Goal: Task Accomplishment & Management: Manage account settings

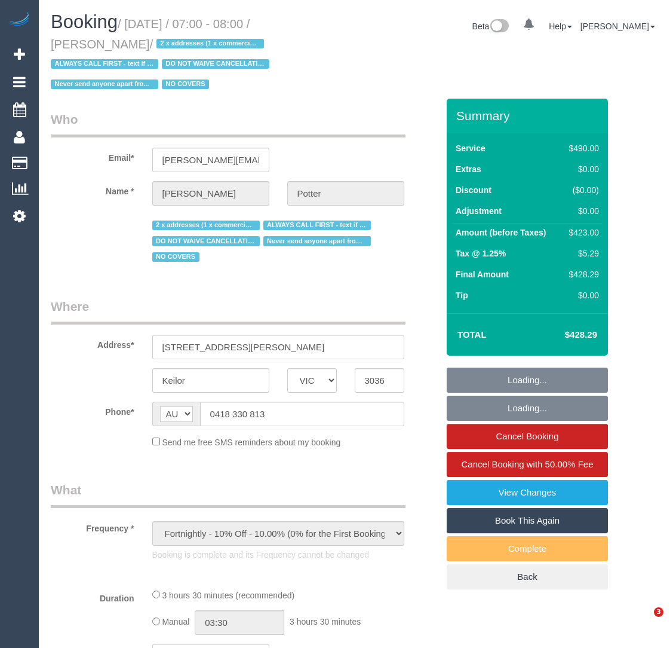
select select "VIC"
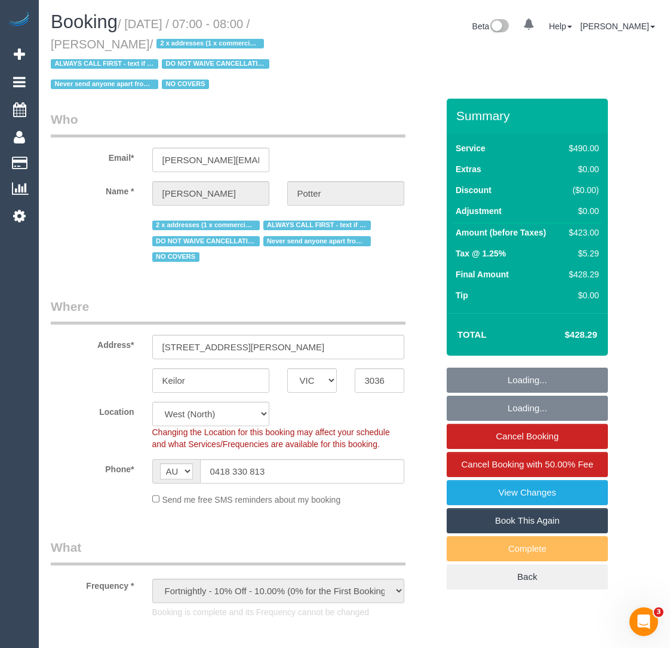
select select "2"
select select "210"
select select "number:28"
select select "number:14"
select select "number:19"
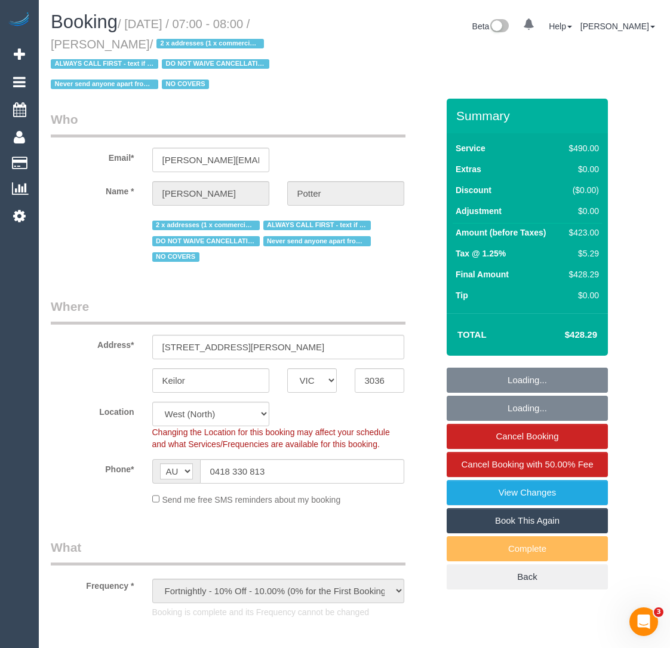
select select "number:22"
select select "number:35"
select select "object:888"
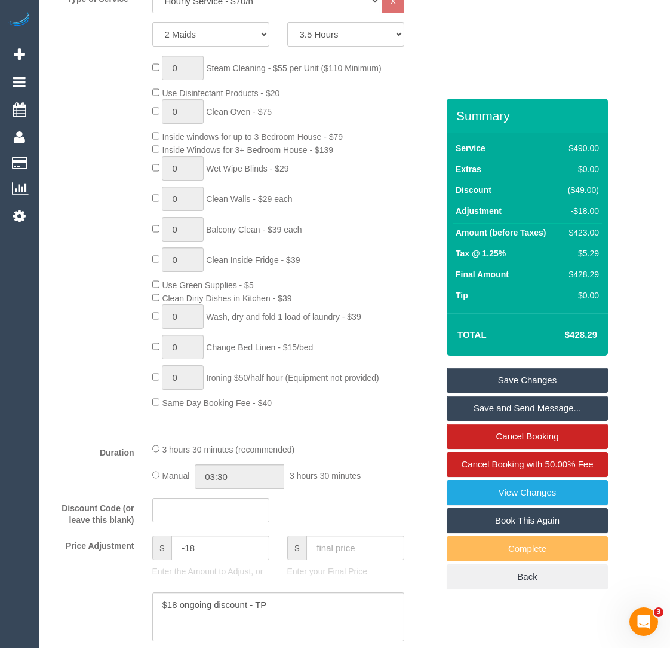
scroll to position [691, 0]
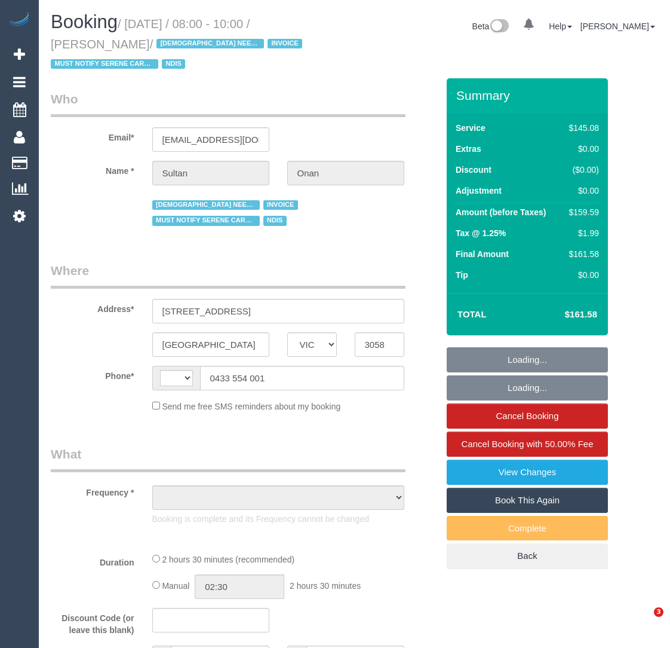
select select "VIC"
select select "object:295"
select select "string:AU"
select select "150"
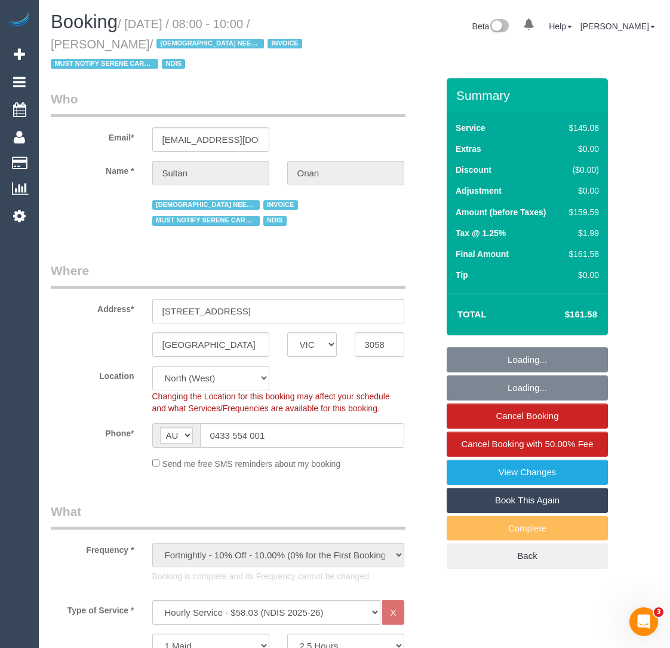
select select "number:28"
select select "number:14"
select select "number:18"
select select "number:22"
select select "number:34"
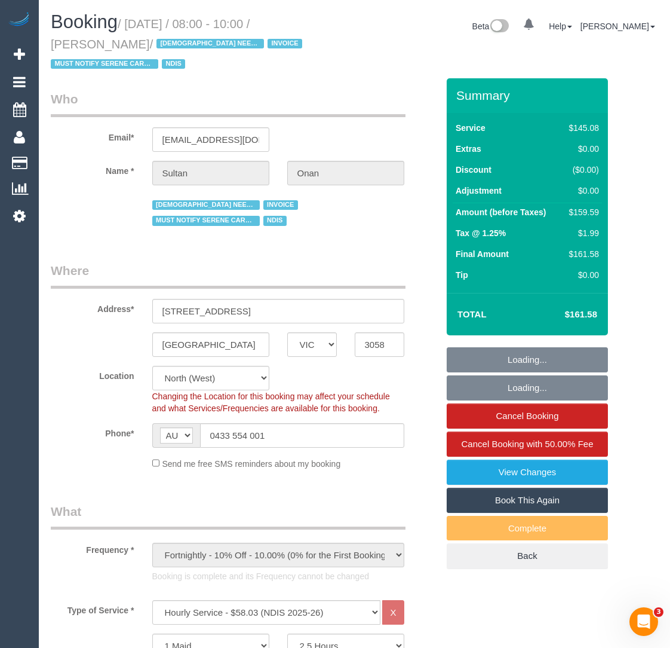
select select "number:13"
select select "object:833"
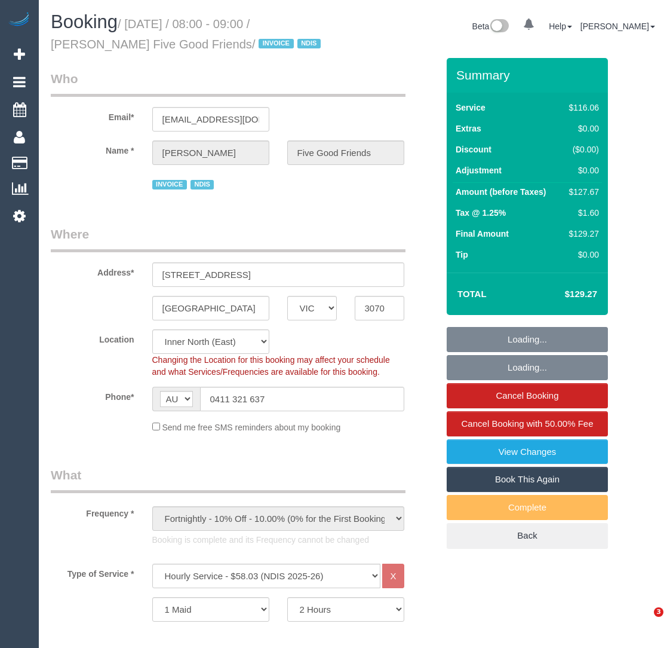
select select "VIC"
select select "number:28"
select select "number:14"
select select "number:19"
select select "number:25"
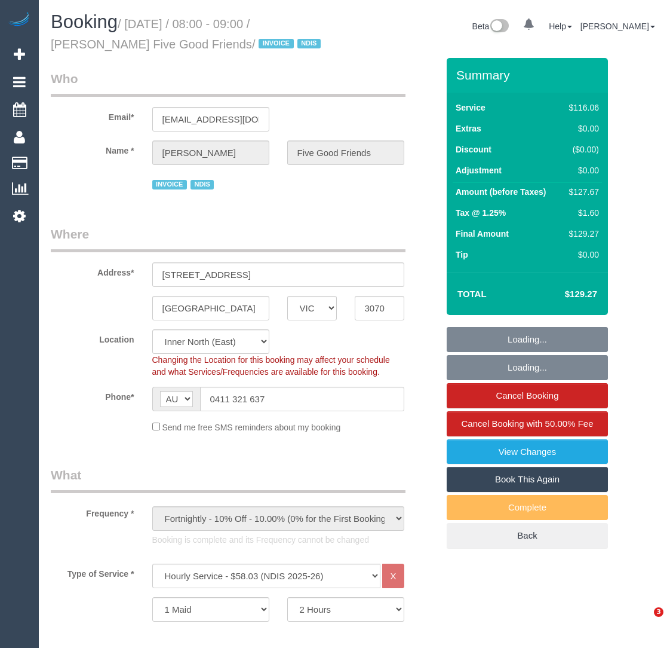
select select "number:35"
select select "number:12"
select select "object:1518"
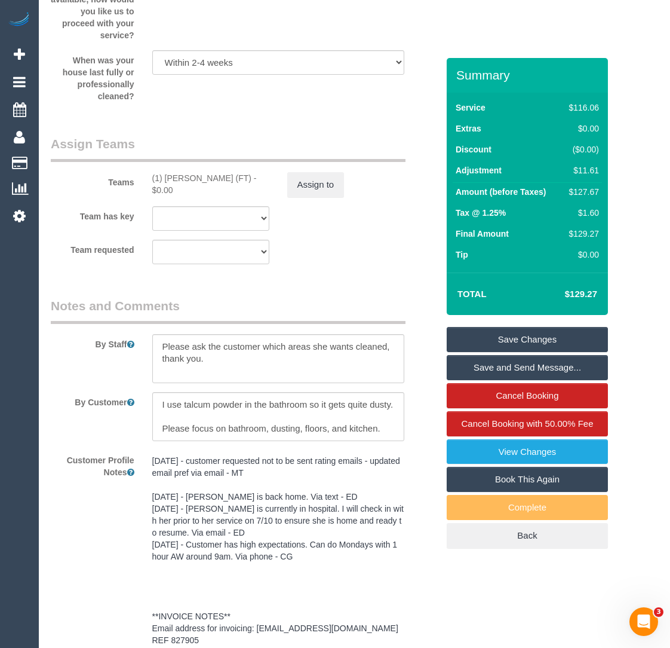
scroll to position [1757, 0]
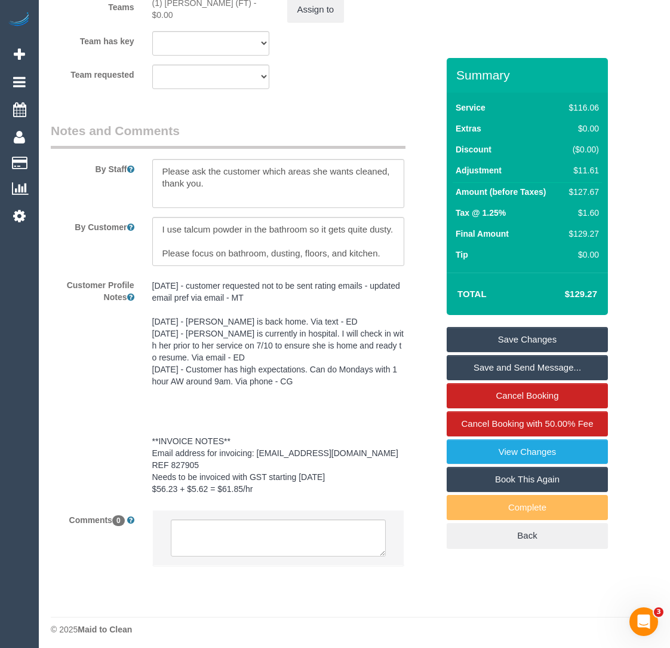
click at [246, 464] on pre "08/10/24 - customer requested not to be sent rating emails - updated email pref…" at bounding box center [278, 387] width 252 height 215
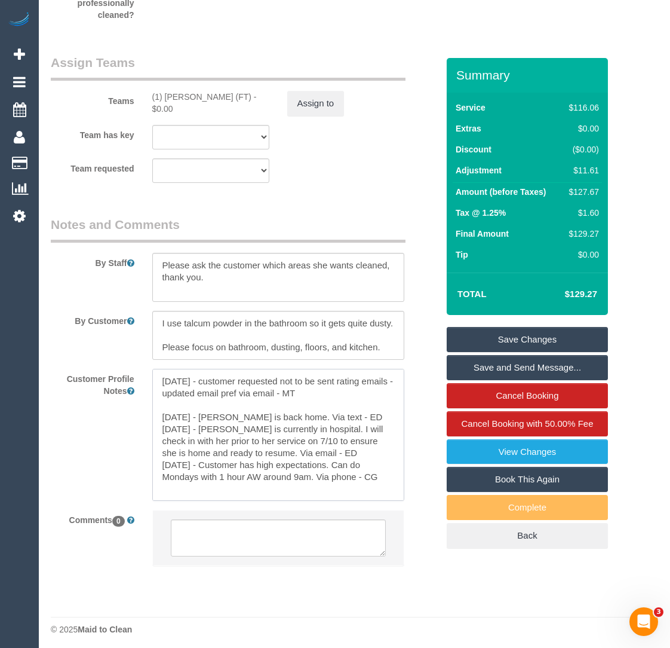
click at [246, 464] on textarea "08/10/24 - customer requested not to be sent rating emails - updated email pref…" at bounding box center [278, 435] width 252 height 132
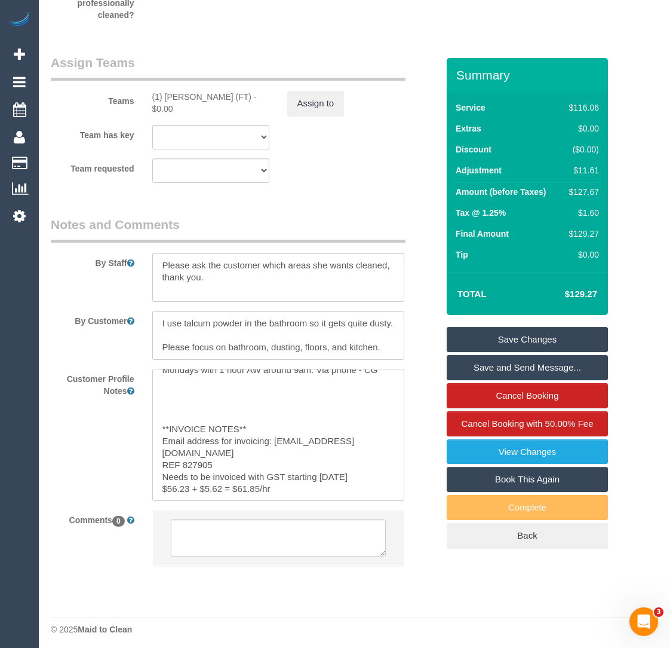
drag, startPoint x: 226, startPoint y: 462, endPoint x: 152, endPoint y: 462, distance: 73.5
click at [152, 462] on textarea "08/10/24 - customer requested not to be sent rating emails - updated email pref…" at bounding box center [278, 435] width 252 height 132
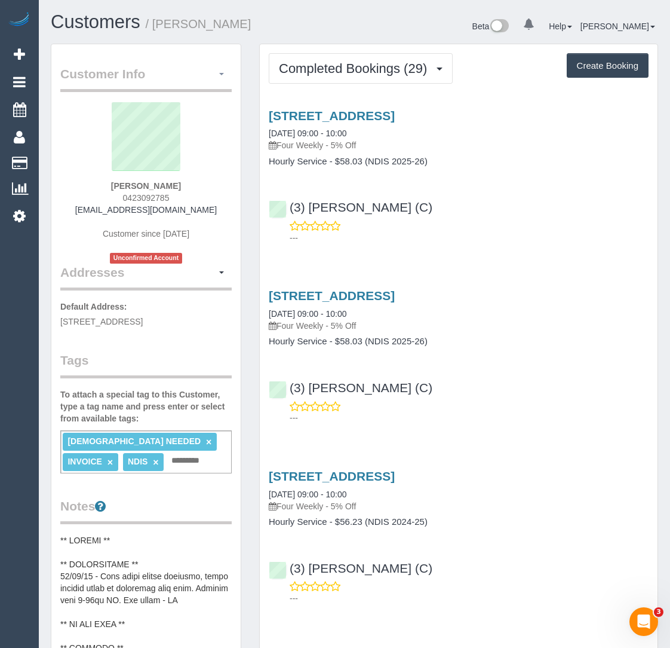
click at [222, 74] on span "button" at bounding box center [221, 74] width 5 height 2
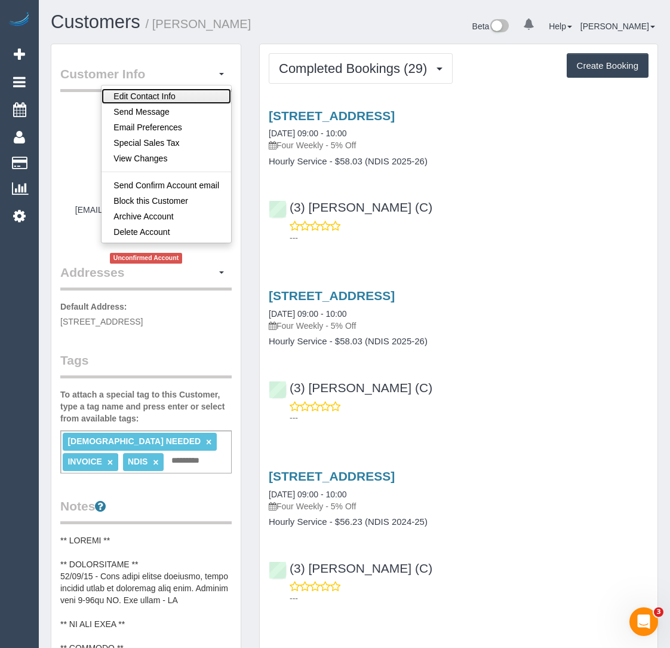
click at [201, 88] on link "Edit Contact Info" at bounding box center [167, 96] width 130 height 16
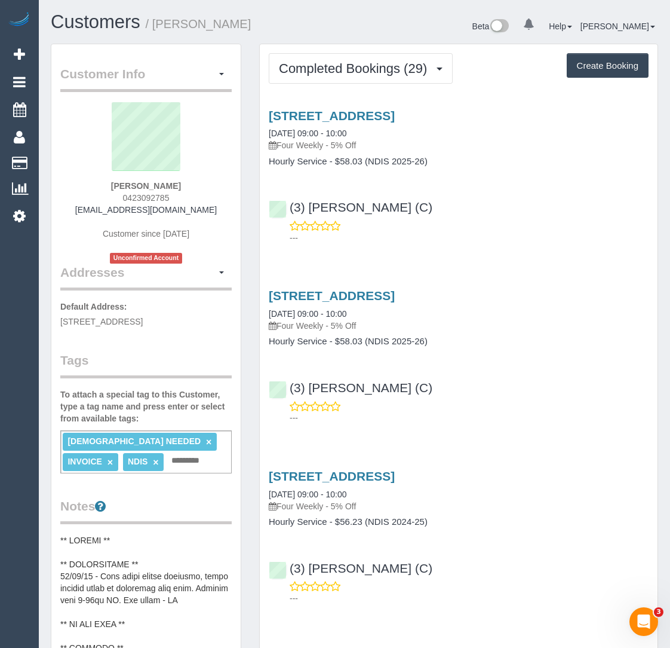
select select "VIC"
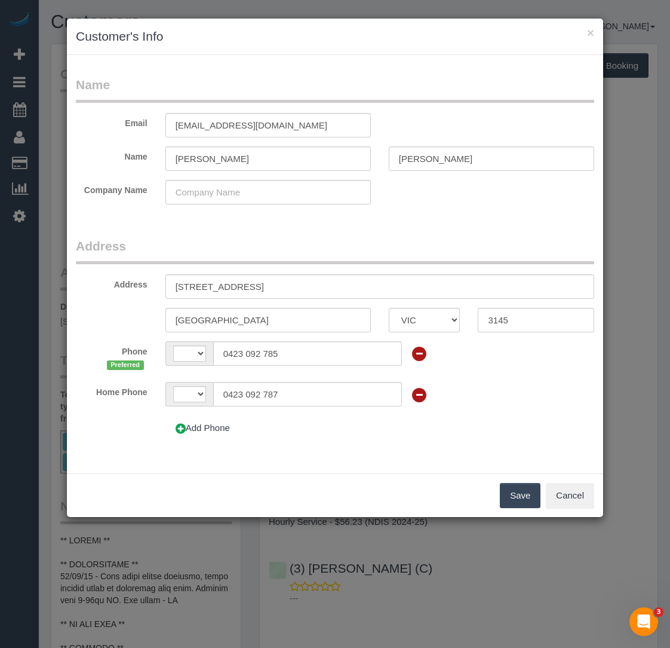
select select "string:AU"
click at [419, 160] on input "Perea" at bounding box center [492, 158] width 206 height 25
type input "Perera"
click at [511, 489] on button "Save" at bounding box center [520, 495] width 41 height 25
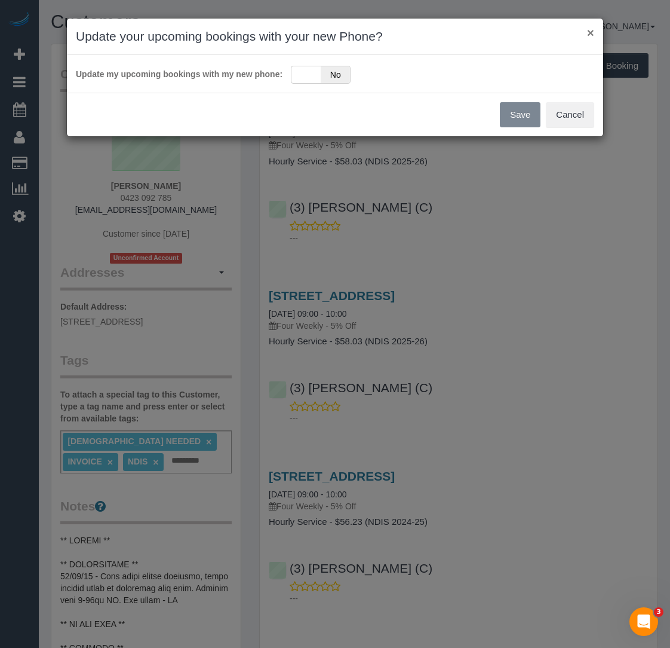
click at [589, 33] on button "×" at bounding box center [590, 32] width 7 height 13
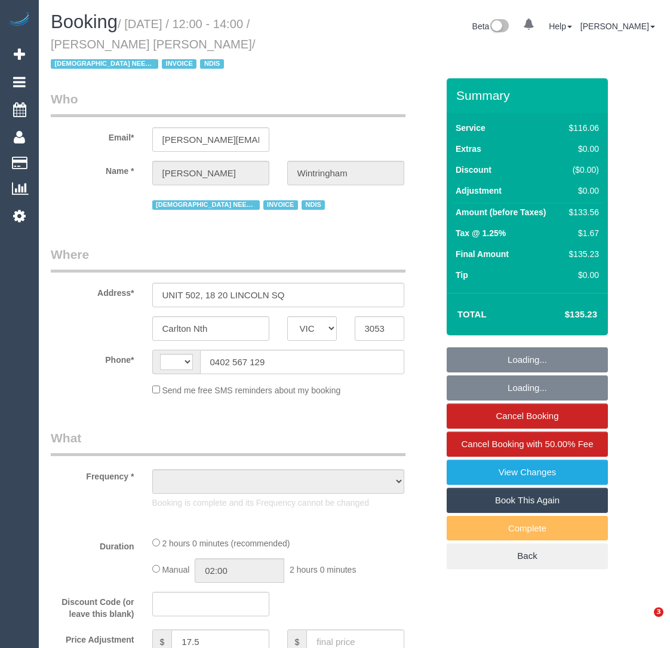
select select "VIC"
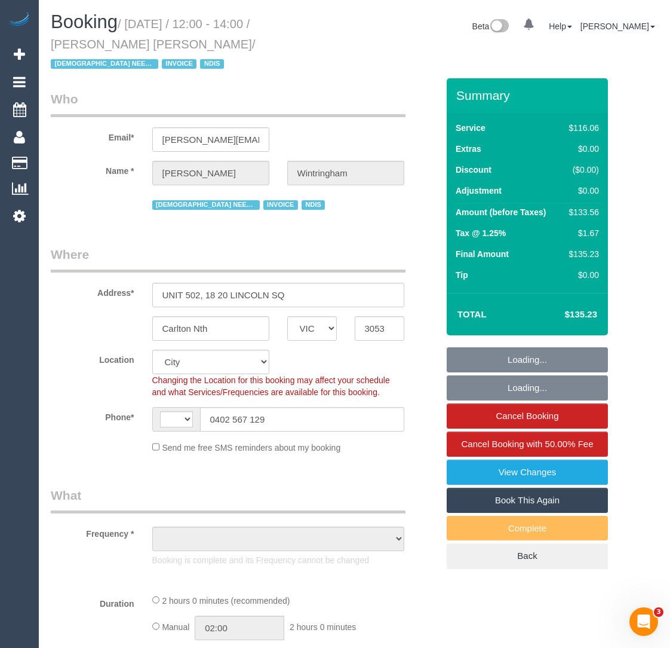
select select "string:AU"
select select "number:28"
select select "number:14"
select select "number:20"
select select "number:36"
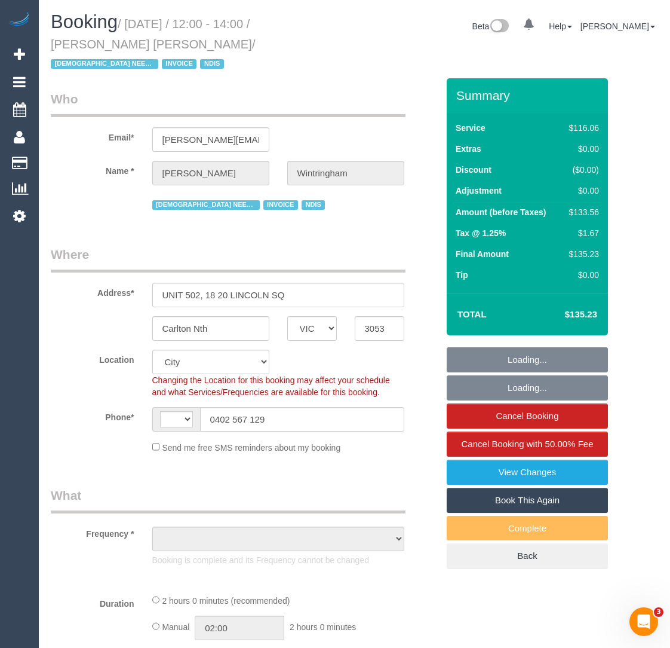
select select "number:34"
select select "object:1152"
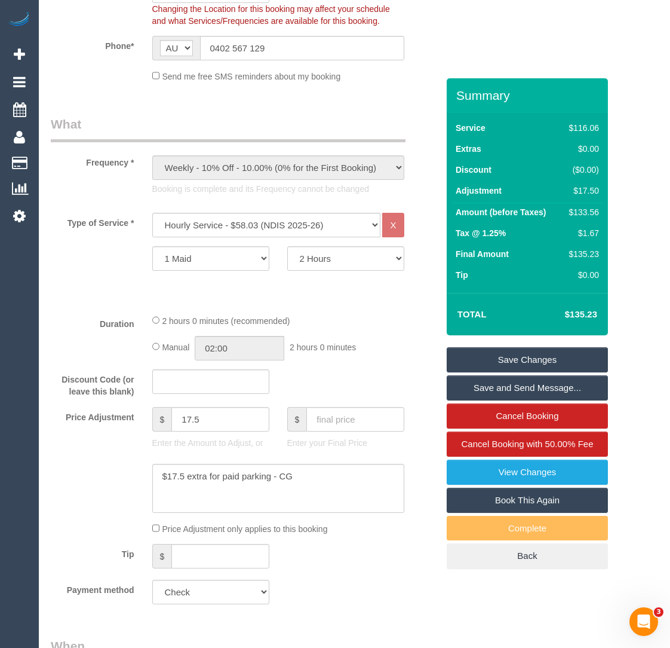
scroll to position [391, 0]
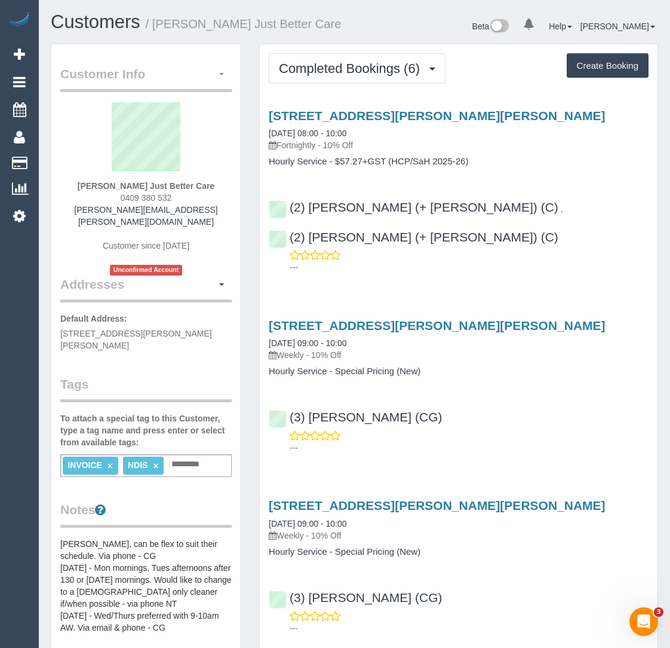
click at [217, 75] on button "button" at bounding box center [222, 74] width 20 height 19
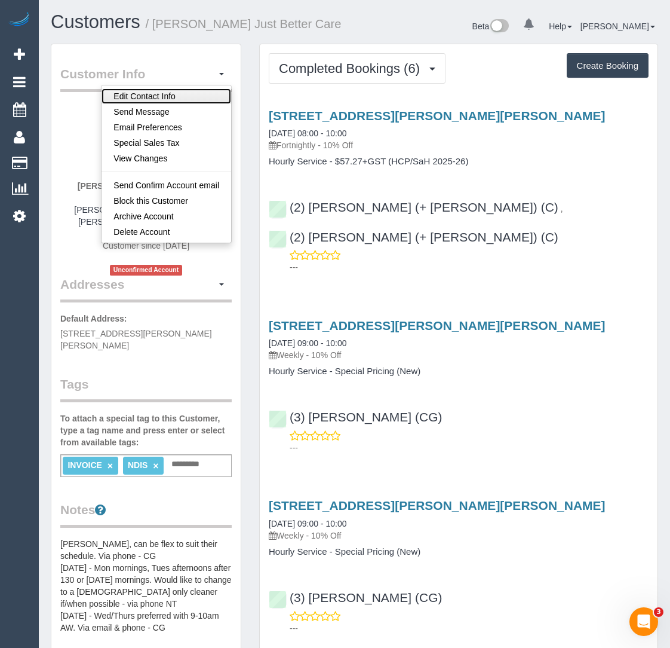
click at [203, 90] on link "Edit Contact Info" at bounding box center [167, 96] width 130 height 16
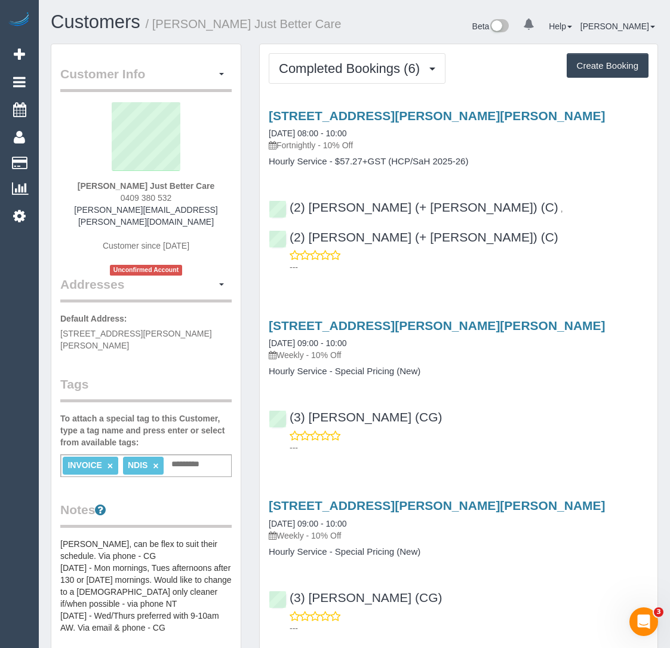
select select "VIC"
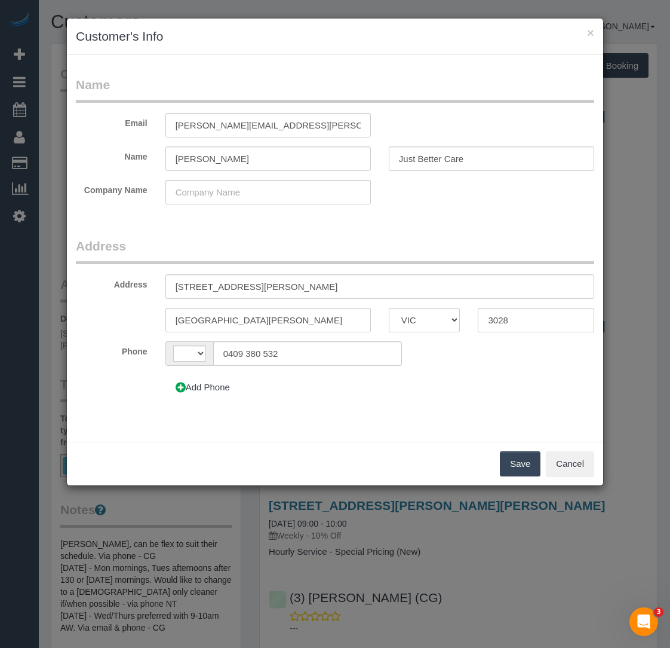
select select "string:AU"
click at [473, 157] on input "Just Better Care" at bounding box center [492, 158] width 206 height 25
type input "Just Better Care SE"
click at [522, 468] on button "Save" at bounding box center [520, 463] width 41 height 25
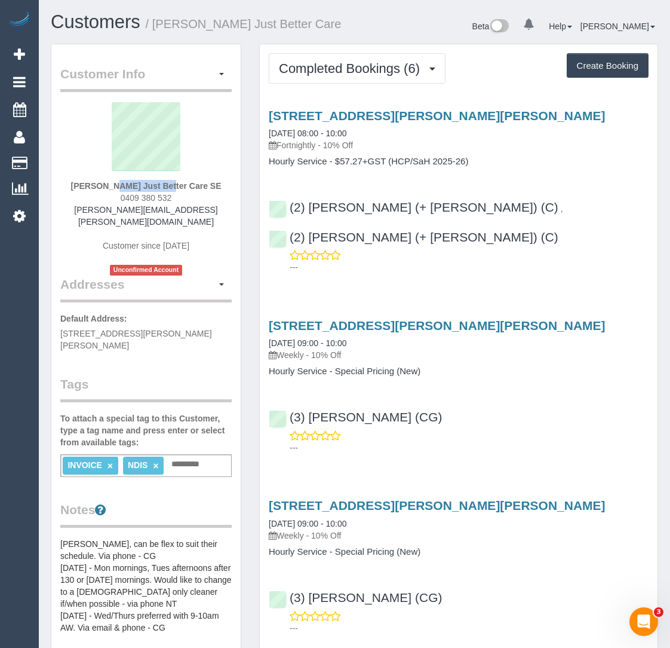
drag, startPoint x: 62, startPoint y: 186, endPoint x: 131, endPoint y: 185, distance: 68.7
click at [131, 185] on div "Emily Spiteri Just Better Care SE 0409 380 532 theresa.falloon@gmail.com Custom…" at bounding box center [146, 188] width 172 height 173
copy strong "Emily Spiteri"
drag, startPoint x: 57, startPoint y: 315, endPoint x: 226, endPoint y: 323, distance: 169.3
click at [226, 323] on div "Customer Info Edit Contact Info Send Message Email Preferences Special Sales Ta…" at bounding box center [145, 583] width 189 height 1079
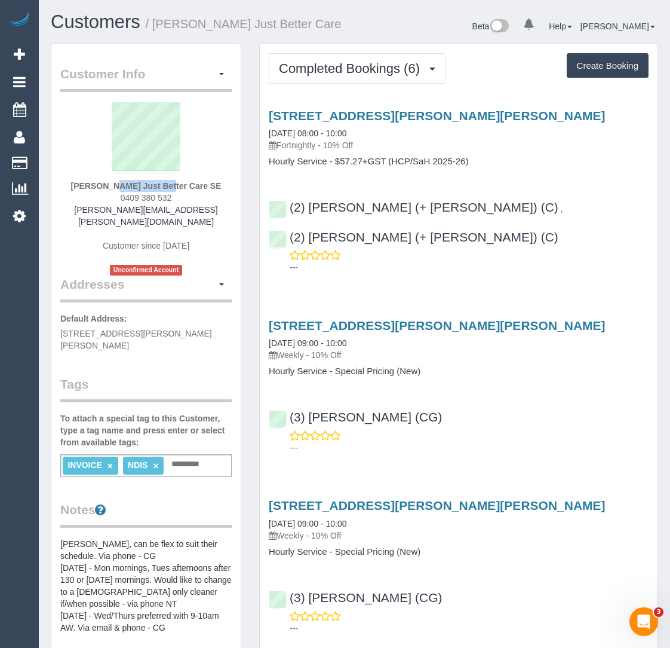
copy span "10 Birrell court, Altona Meadows, VIC 3028"
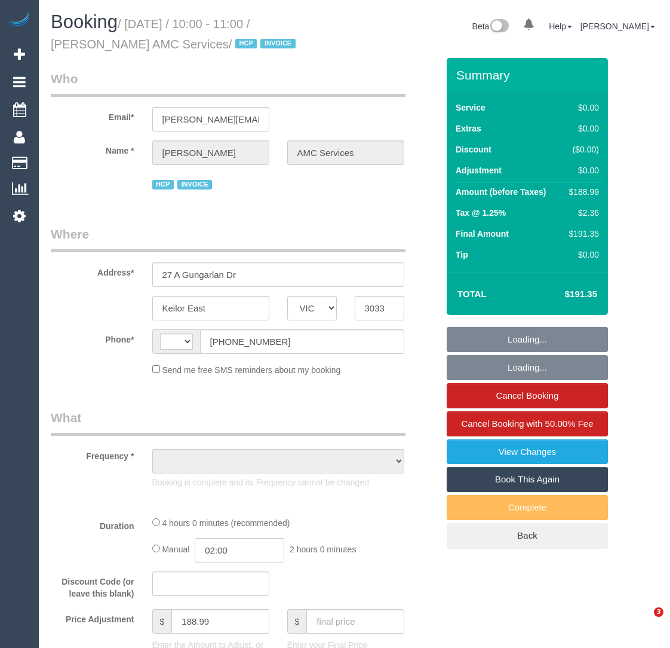
select select "VIC"
select select "string:AU"
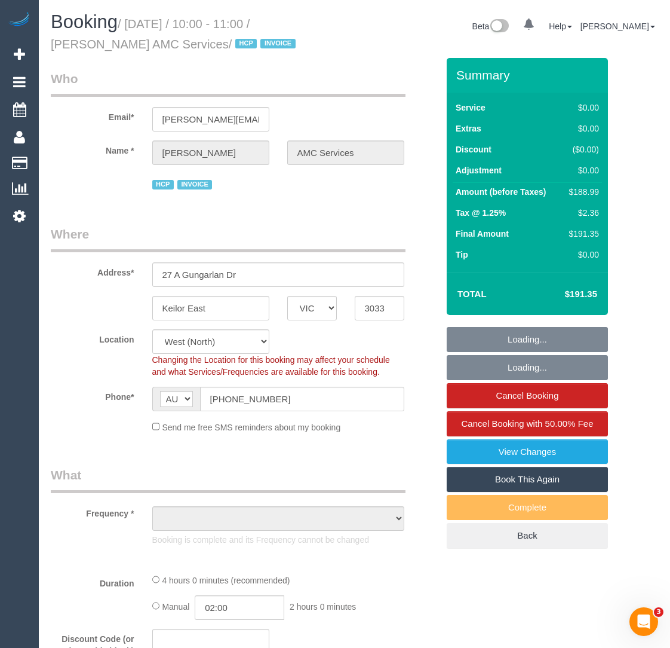
select select "object:536"
select select "240"
select select "number:28"
select select "number:14"
select select "number:19"
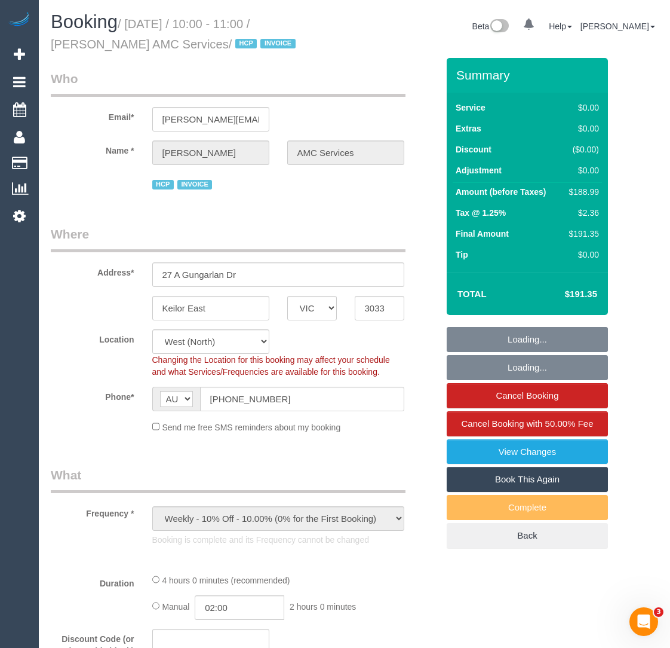
select select "number:24"
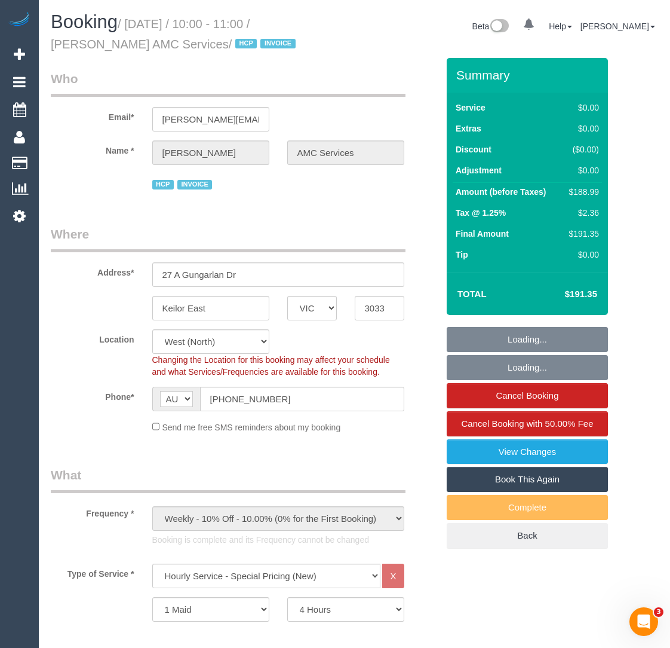
select select "object:1388"
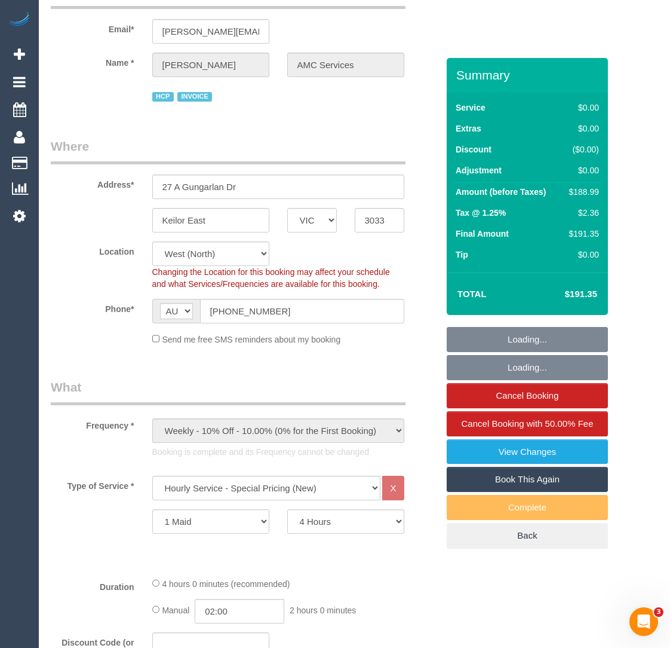
scroll to position [352, 0]
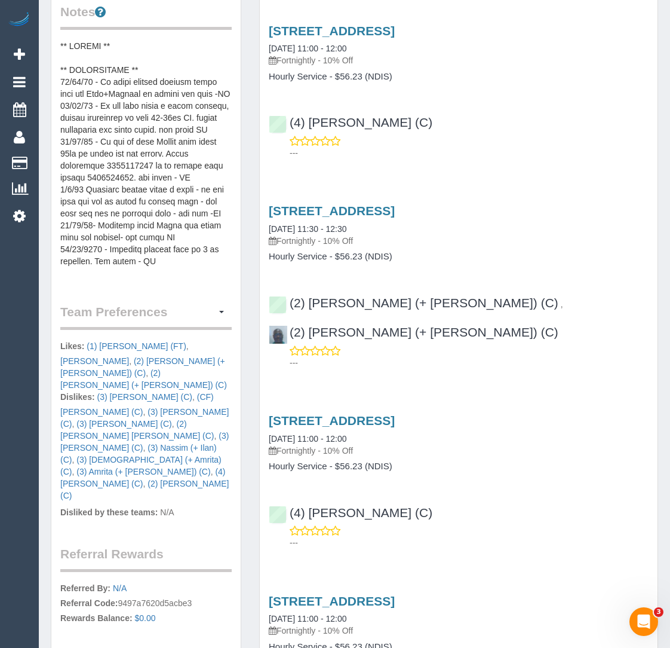
scroll to position [637, 0]
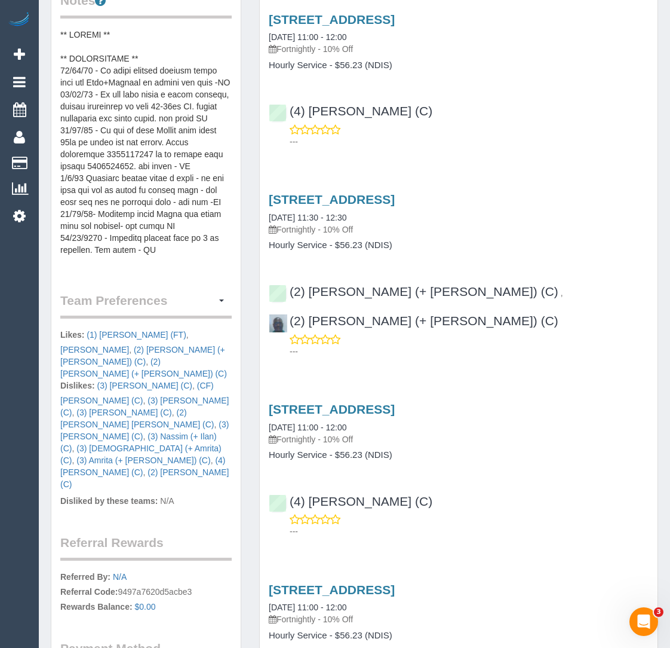
click at [152, 204] on pre at bounding box center [146, 148] width 172 height 239
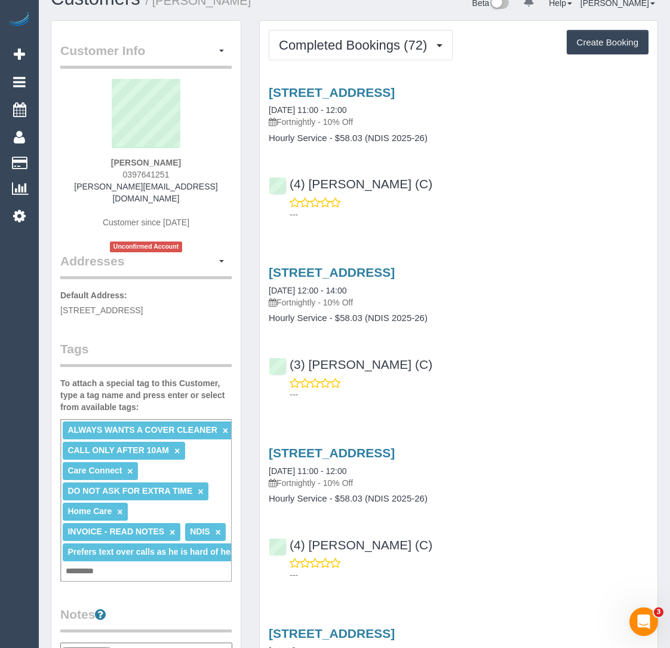
scroll to position [0, 0]
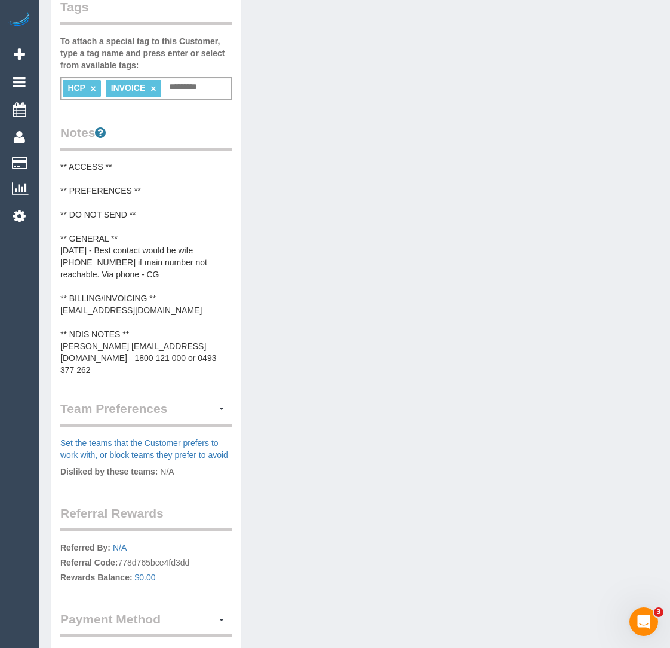
scroll to position [357, 0]
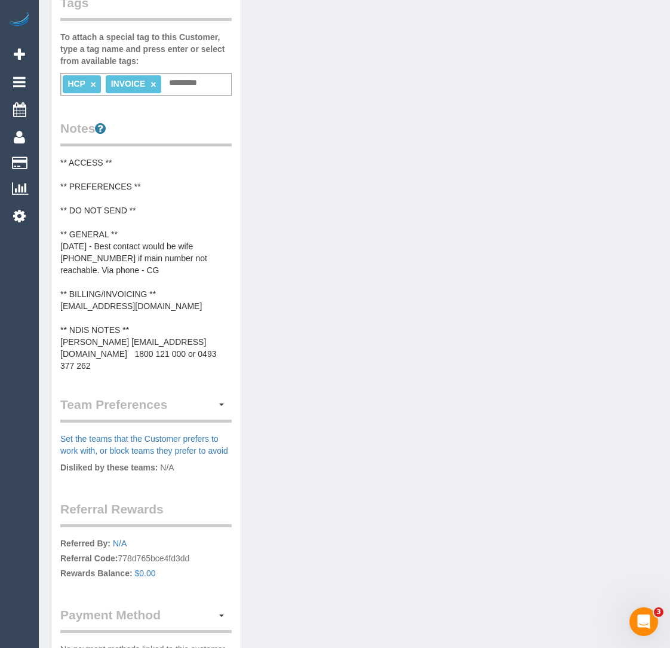
click at [124, 358] on pre "** ACCESS ** ** PREFERENCES ** ** DO NOT SEND ** ** GENERAL ** [DATE] - Best co…" at bounding box center [146, 264] width 172 height 215
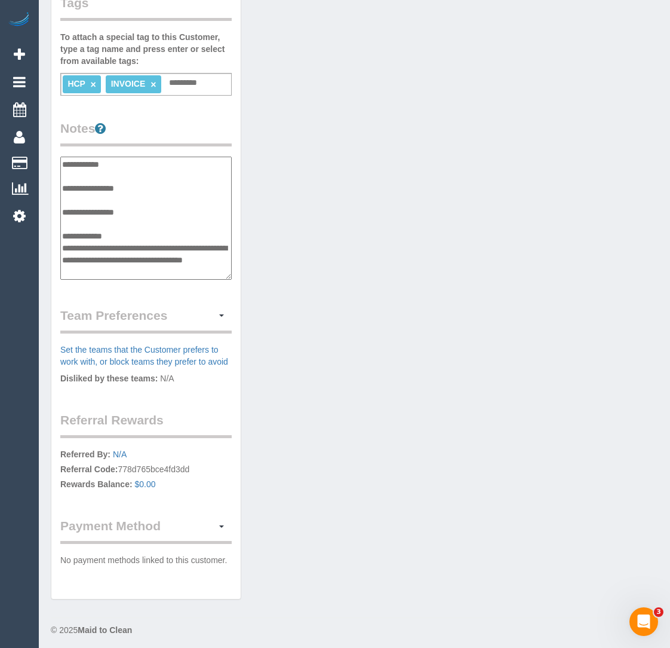
scroll to position [84, 0]
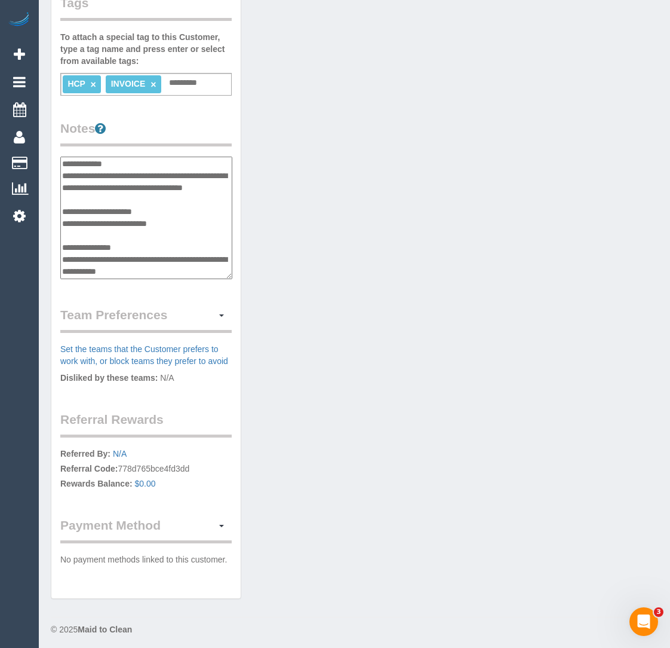
drag, startPoint x: 183, startPoint y: 234, endPoint x: 60, endPoint y: 236, distance: 123.1
click at [60, 236] on textarea "**********" at bounding box center [146, 218] width 172 height 123
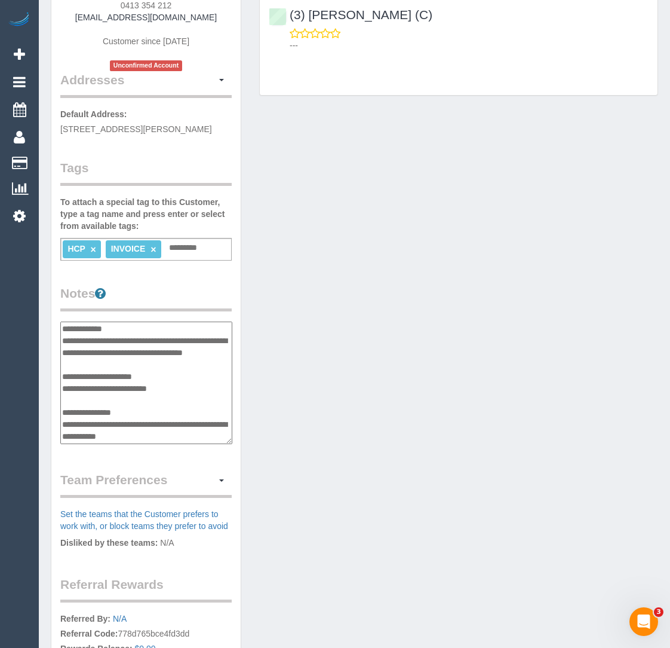
scroll to position [0, 0]
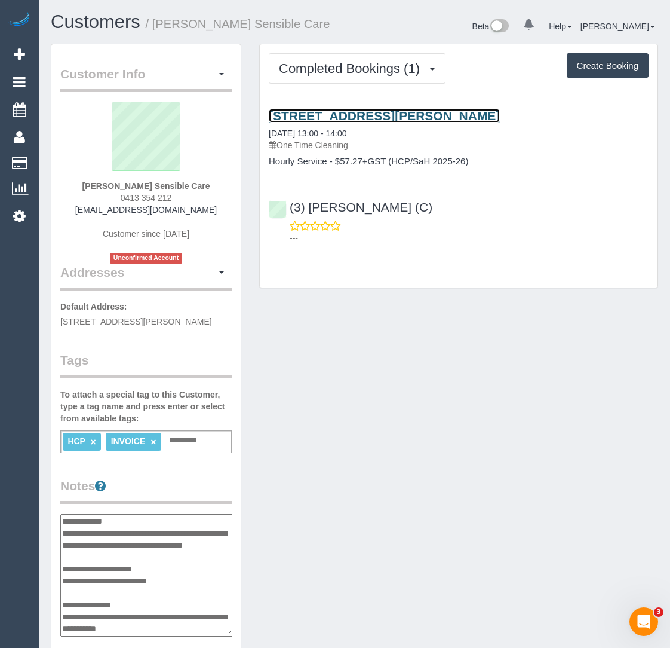
click at [360, 114] on link "22 C York Street, Pascoe Vale South, VIC 3044" at bounding box center [384, 116] width 231 height 14
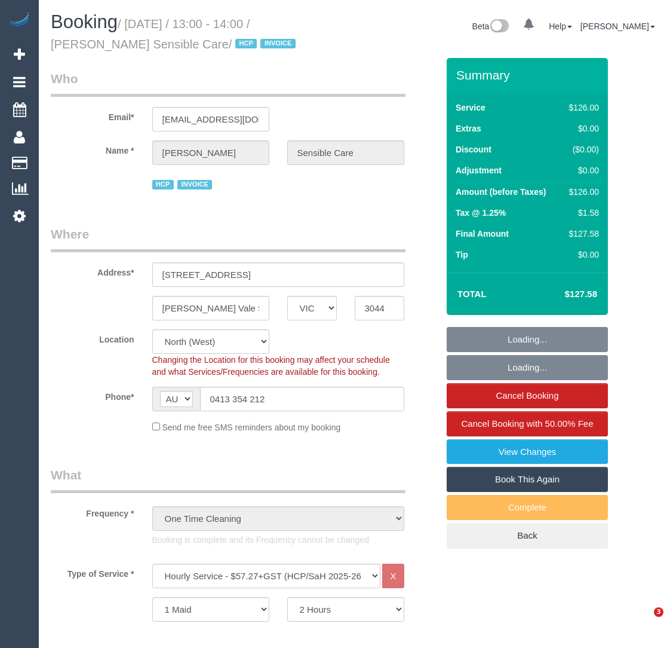
select select "VIC"
select select "120"
select select "object:1520"
select select "number:28"
select select "number:14"
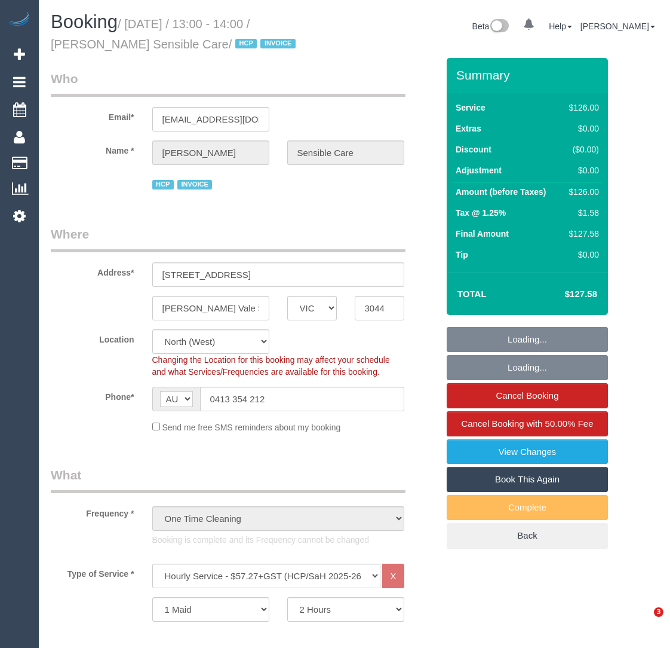
select select "number:19"
select select "number:36"
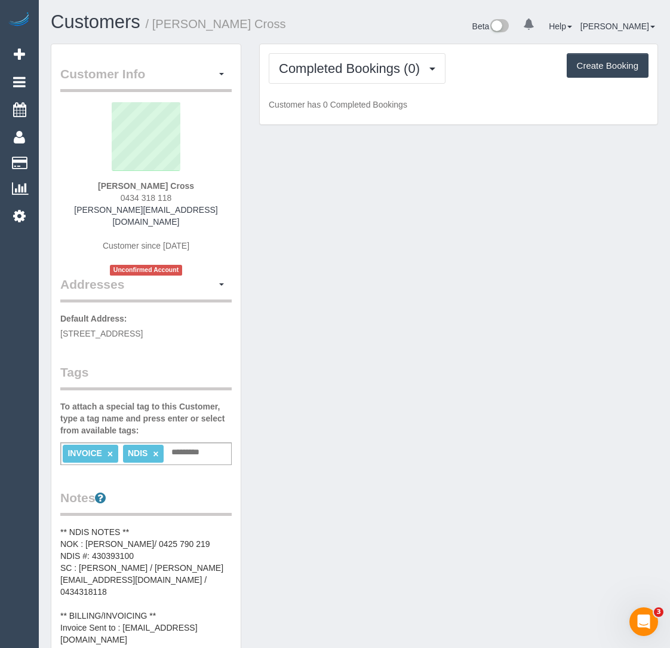
click at [145, 617] on pre "** NDIS NOTES ** NOK : [PERSON_NAME]/ 0425 790 219 NDIS #: 430393100 SC : [PERS…" at bounding box center [146, 586] width 172 height 120
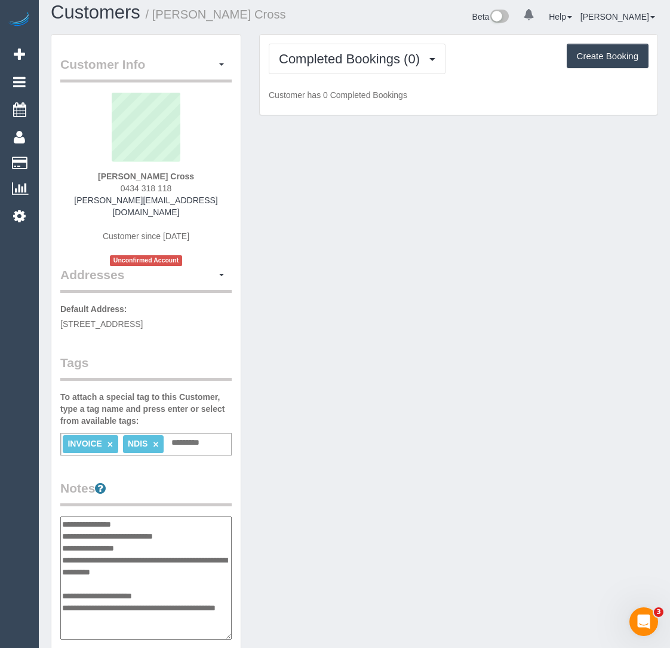
scroll to position [10, 0]
drag, startPoint x: 201, startPoint y: 639, endPoint x: 62, endPoint y: 626, distance: 139.3
click at [62, 626] on textarea "**********" at bounding box center [146, 577] width 172 height 123
drag, startPoint x: 142, startPoint y: 544, endPoint x: 65, endPoint y: 542, distance: 77.7
click at [65, 542] on textarea "**********" at bounding box center [146, 577] width 172 height 123
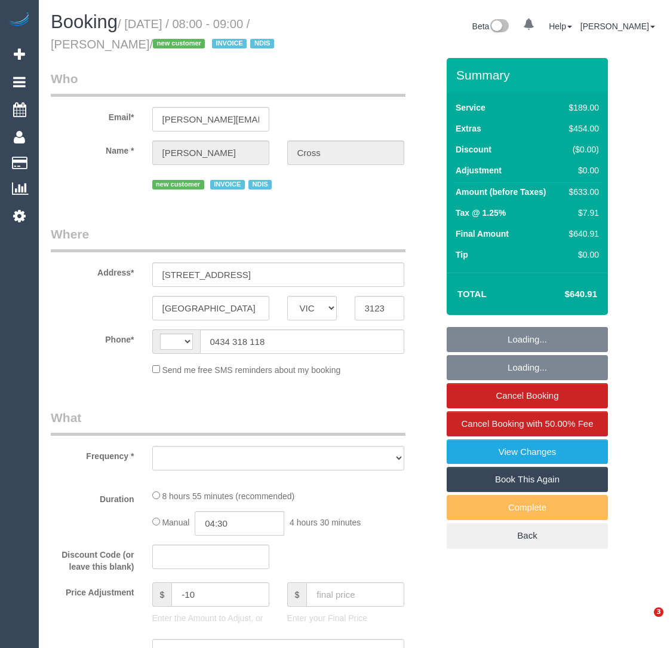
select select "VIC"
select select "object:333"
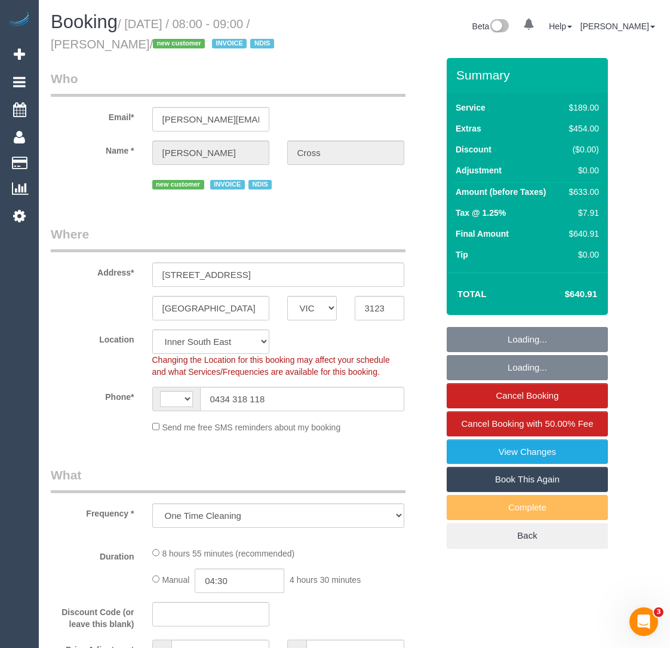
select select "string:AU"
select select "number:28"
select select "number:14"
select select "number:19"
select select "number:24"
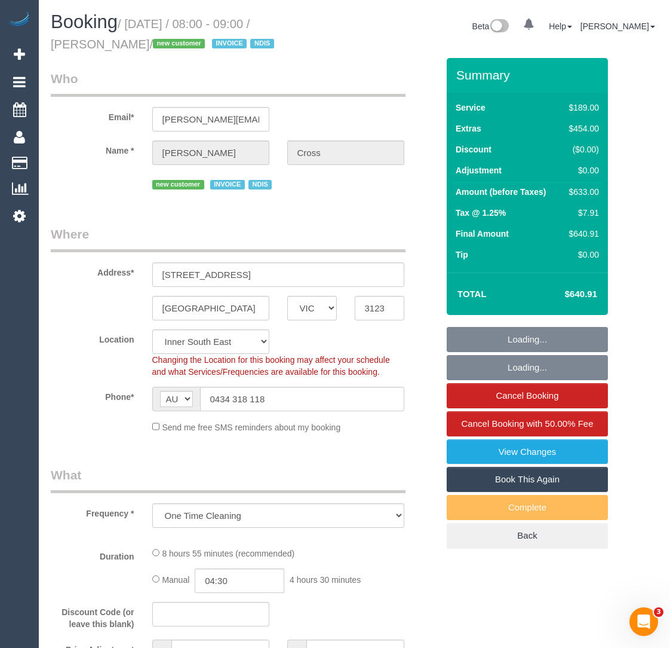
select select "object:733"
